Goal: Information Seeking & Learning: Learn about a topic

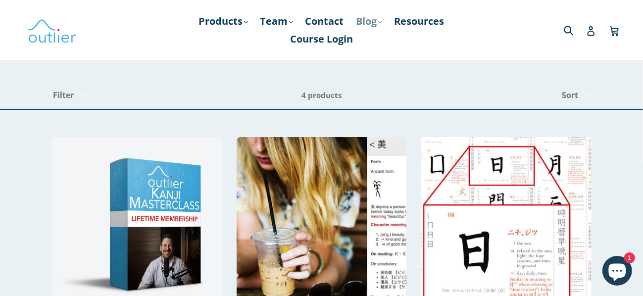
click at [374, 22] on link "Blog .cls-1{fill:#231f20} expand" at bounding box center [370, 21] width 36 height 18
click at [382, 68] on link "Japanese" at bounding box center [390, 66] width 60 height 19
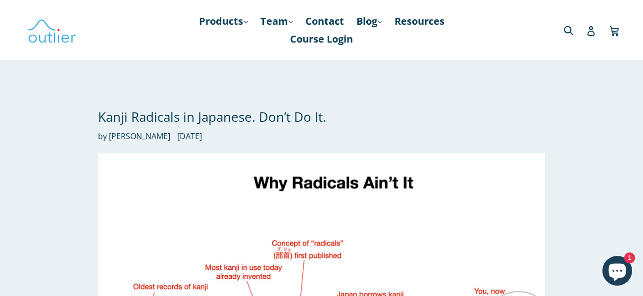
scroll to position [178, 0]
